Goal: Information Seeking & Learning: Compare options

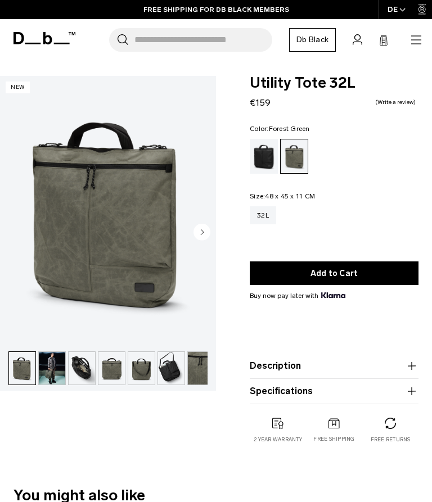
click at [204, 232] on circle "Next slide" at bounding box center [202, 232] width 17 height 17
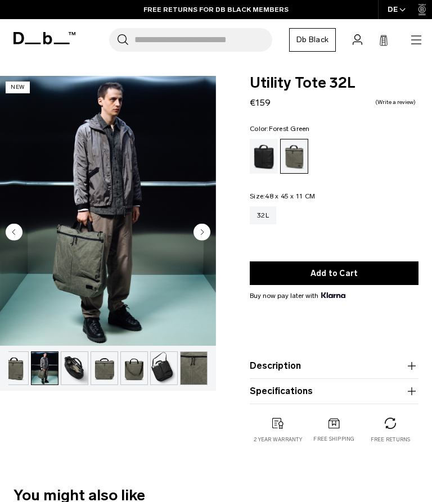
scroll to position [0, 7]
click at [200, 240] on circle "Next slide" at bounding box center [202, 232] width 17 height 17
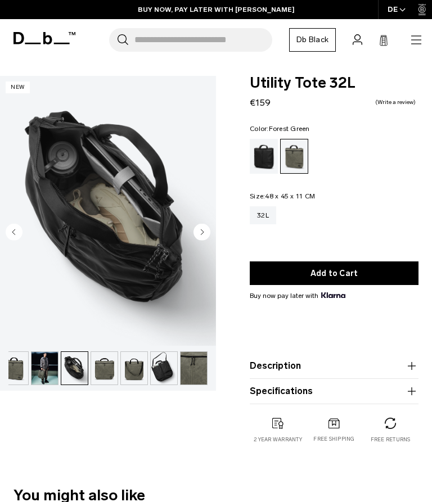
scroll to position [4, 0]
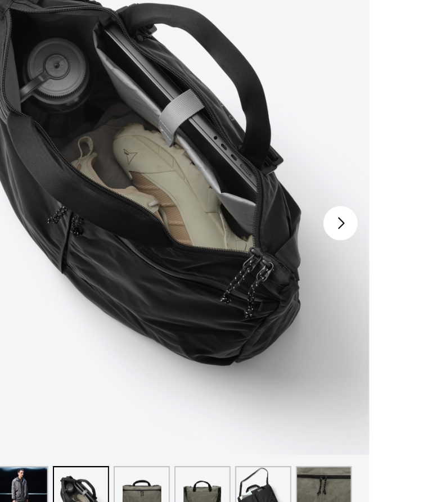
click at [194, 220] on circle "Next slide" at bounding box center [202, 228] width 17 height 17
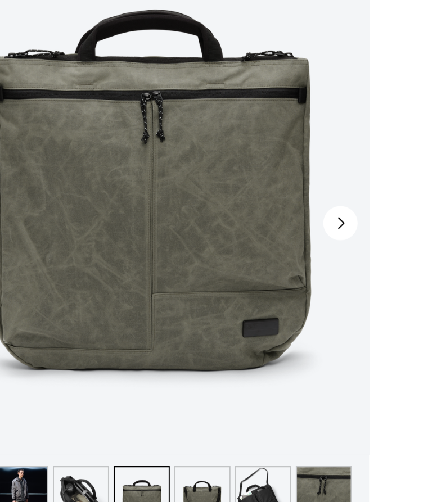
click at [194, 220] on circle "Next slide" at bounding box center [202, 228] width 17 height 17
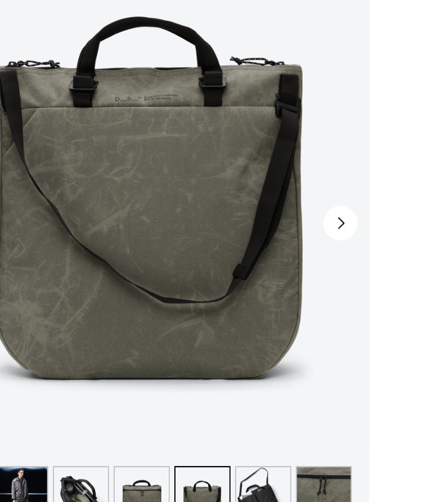
click at [194, 220] on circle "Next slide" at bounding box center [202, 228] width 17 height 17
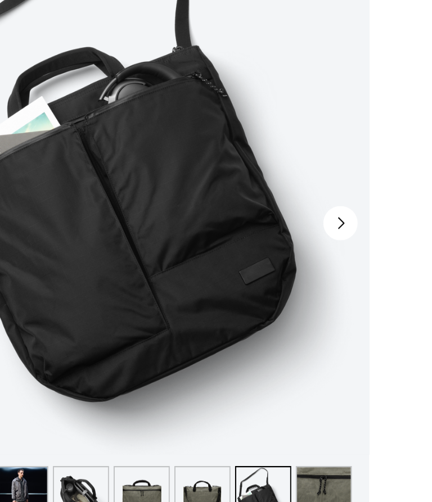
click at [194, 220] on circle "Next slide" at bounding box center [202, 228] width 17 height 17
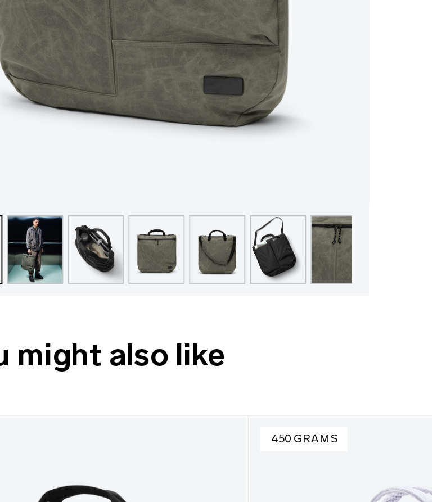
scroll to position [273, 0]
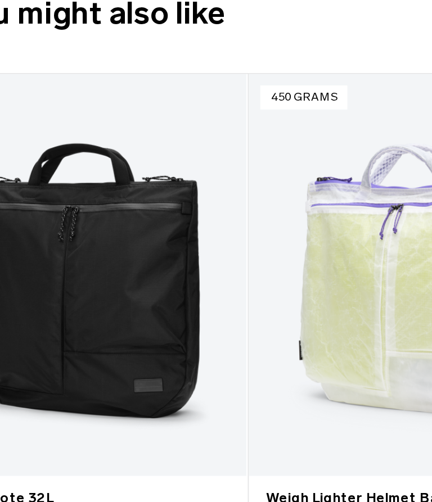
click at [85, 252] on link "Utility Tote 32L" at bounding box center [78, 350] width 156 height 197
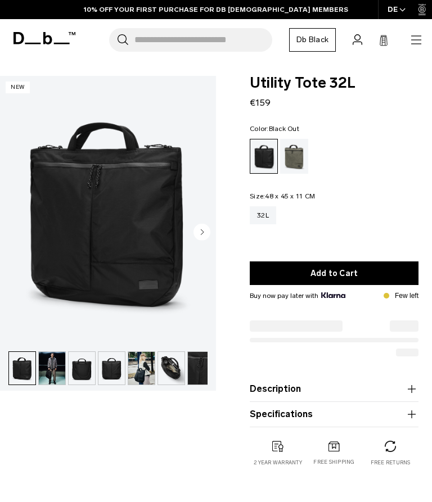
click at [173, 372] on img "button" at bounding box center [171, 368] width 26 height 33
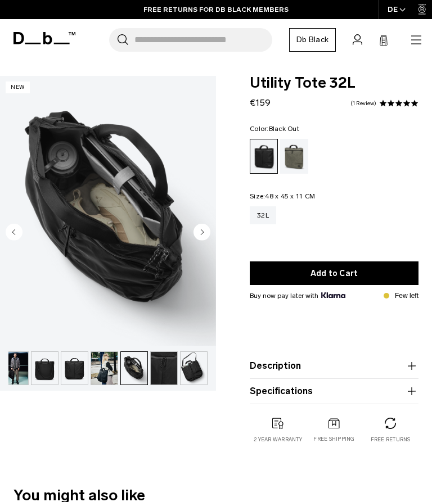
click at [193, 371] on img "button" at bounding box center [194, 368] width 26 height 33
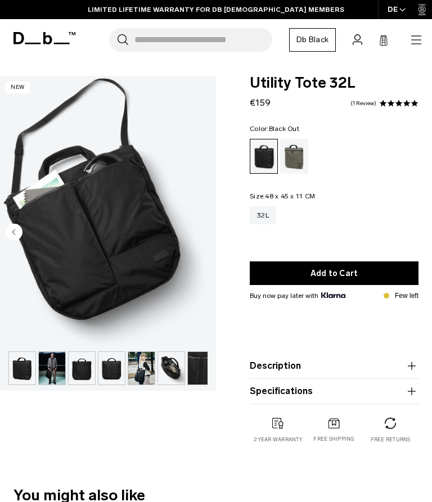
scroll to position [1, 0]
click at [55, 371] on img "button" at bounding box center [52, 368] width 26 height 33
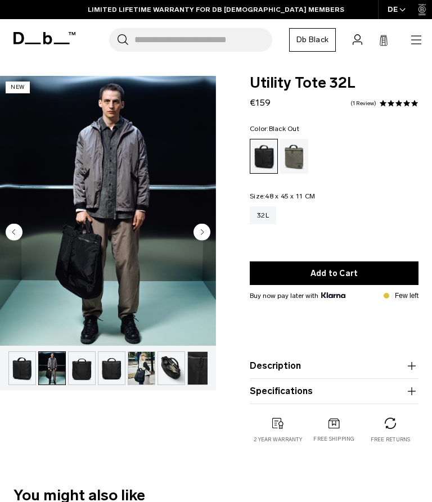
scroll to position [0, 30]
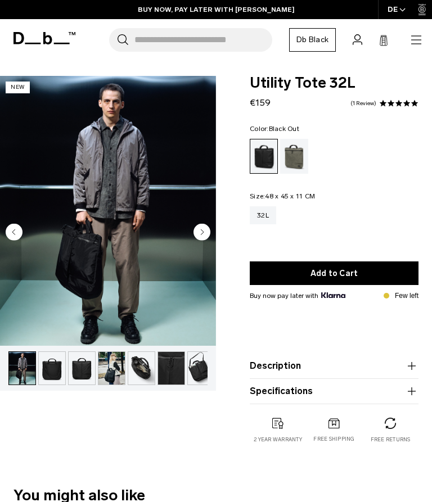
click at [137, 288] on img "2 / 8" at bounding box center [108, 211] width 216 height 270
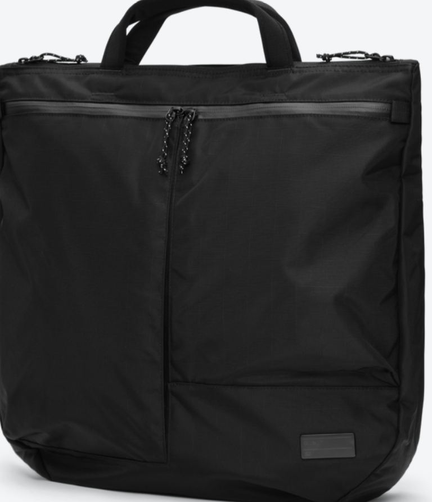
scroll to position [16, 0]
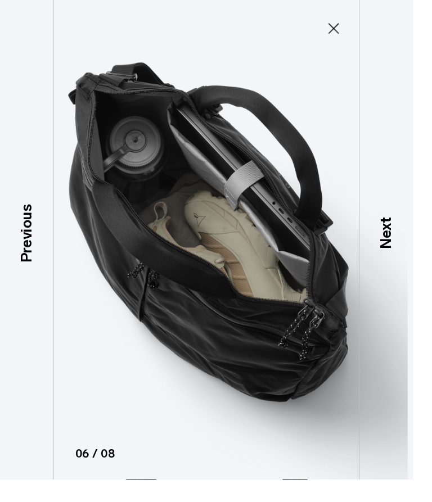
click at [355, 27] on icon at bounding box center [349, 29] width 11 height 11
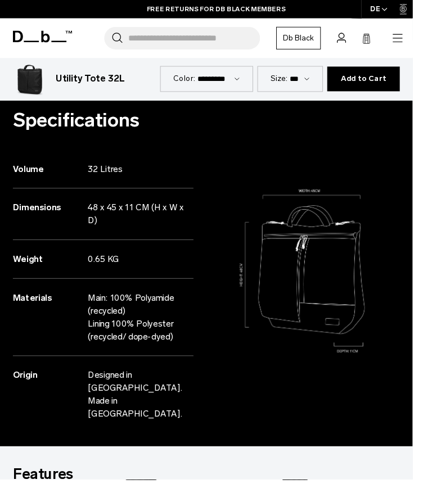
scroll to position [981, 0]
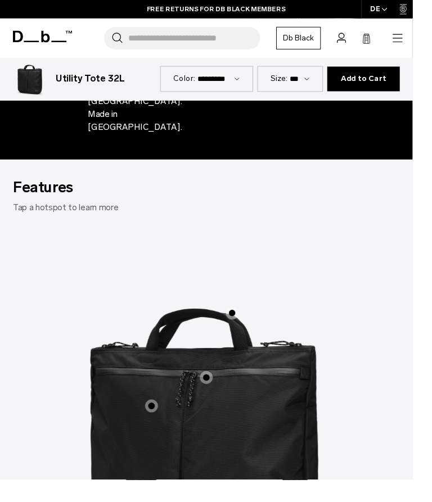
click at [217, 389] on span "1 / 3" at bounding box center [216, 396] width 14 height 14
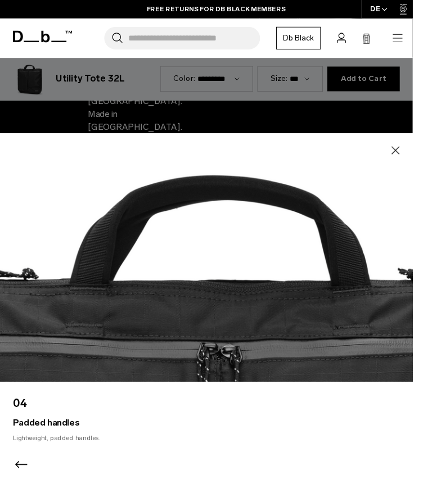
click at [421, 164] on icon "button" at bounding box center [414, 158] width 14 height 14
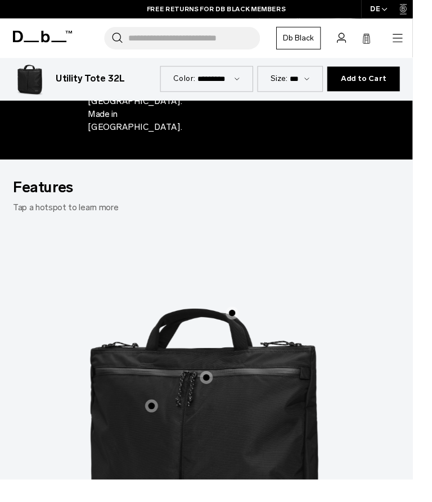
click at [162, 419] on span "1 / 3" at bounding box center [159, 426] width 14 height 14
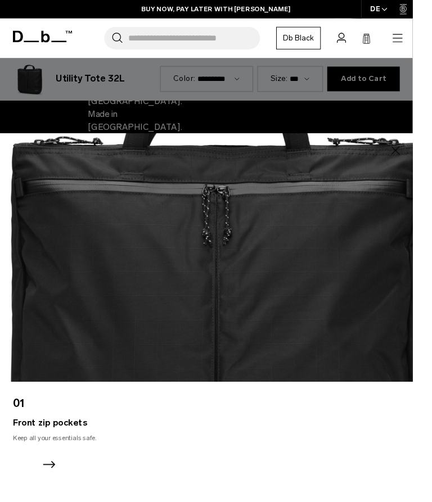
scroll to position [958, 0]
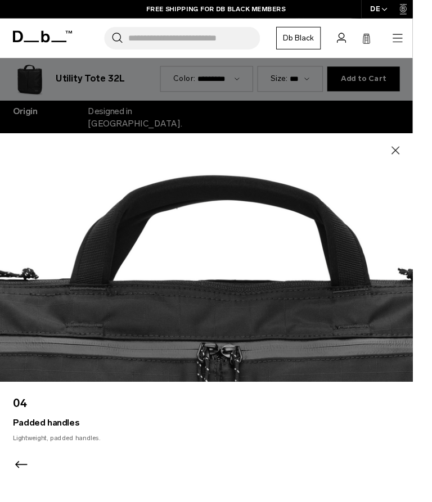
click at [421, 164] on icon "button" at bounding box center [414, 158] width 14 height 14
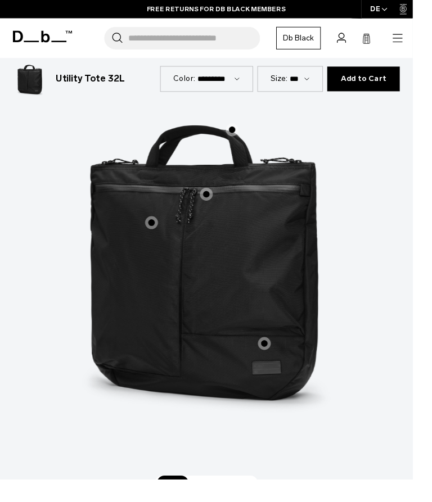
scroll to position [1201, 0]
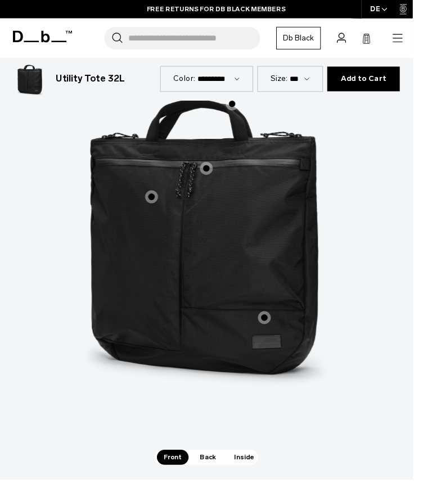
click at [218, 471] on span "Back" at bounding box center [218, 479] width 32 height 16
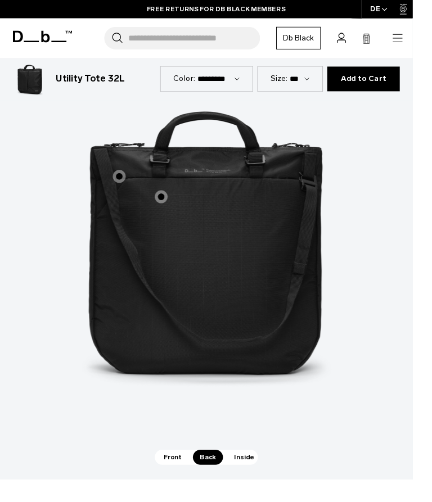
scroll to position [1164, 0]
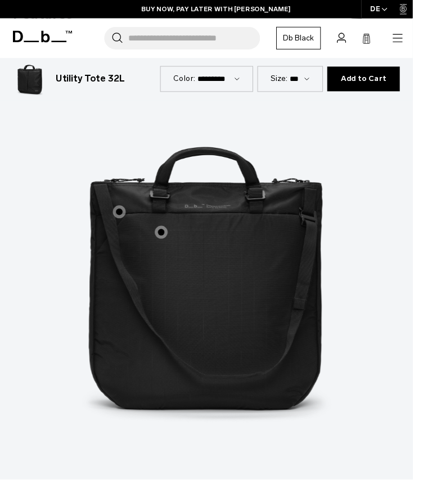
click at [132, 208] on label "Adjustable, tuckable shoulder strap" at bounding box center [124, 221] width 27 height 27
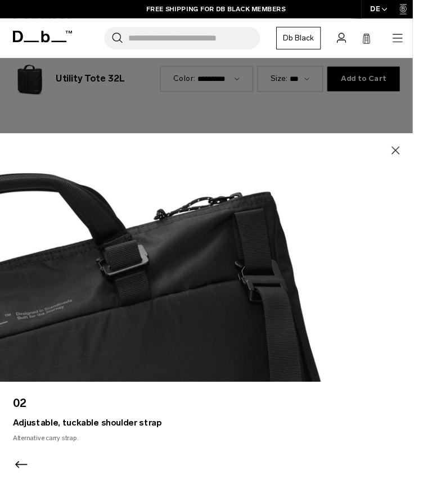
click at [432, 168] on img at bounding box center [226, 270] width 452 height 260
click at [432, 177] on img at bounding box center [226, 270] width 452 height 260
click at [421, 164] on icon "button" at bounding box center [414, 158] width 14 height 14
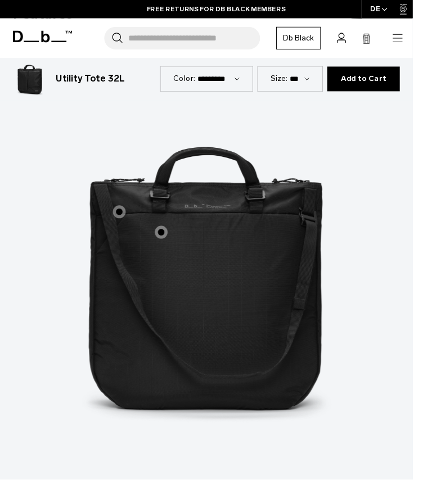
click at [176, 230] on label "Hook-Up hooks" at bounding box center [168, 243] width 27 height 27
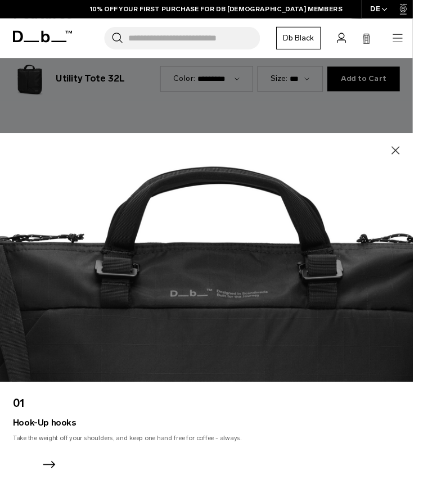
click at [421, 164] on icon "button" at bounding box center [414, 158] width 14 height 14
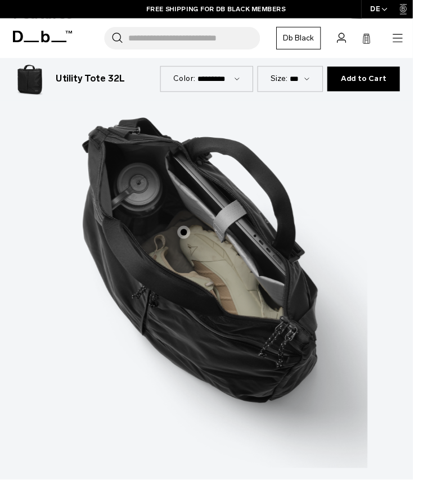
scroll to position [1088, 0]
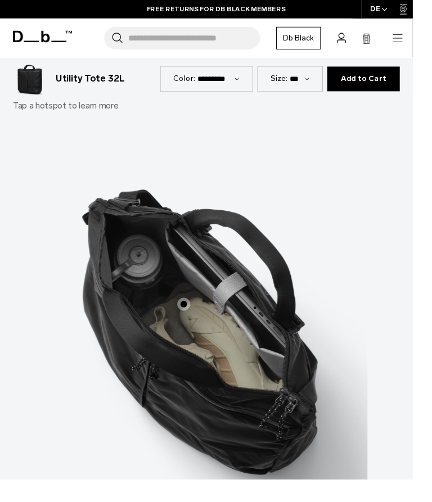
click at [196, 312] on span "3 / 3" at bounding box center [193, 319] width 14 height 14
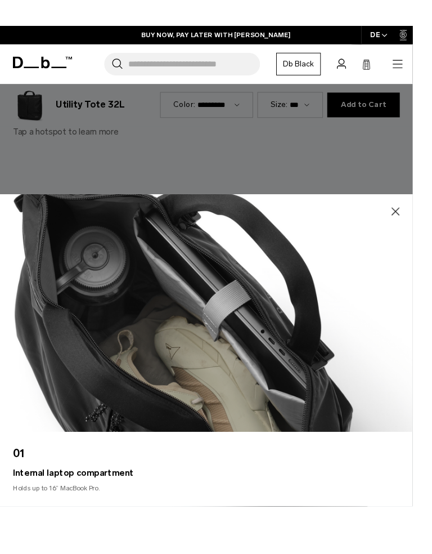
scroll to position [1395, 0]
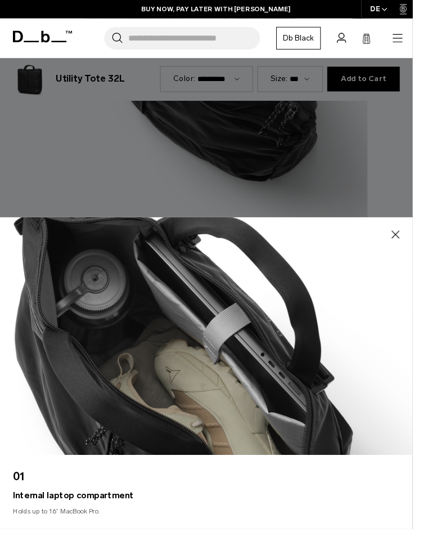
click at [421, 252] on icon "button" at bounding box center [414, 246] width 14 height 14
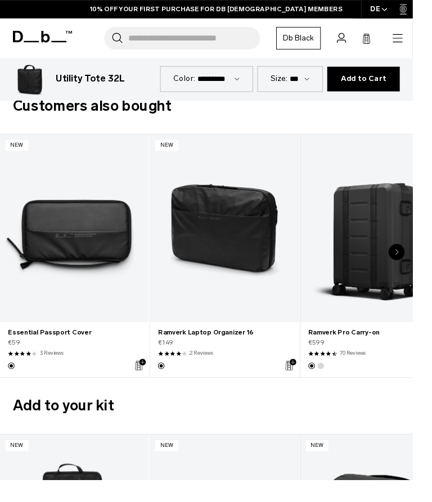
scroll to position [1839, 0]
